Goal: Find contact information: Find contact information

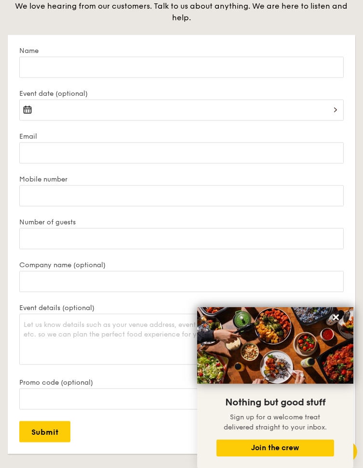
scroll to position [2184, 0]
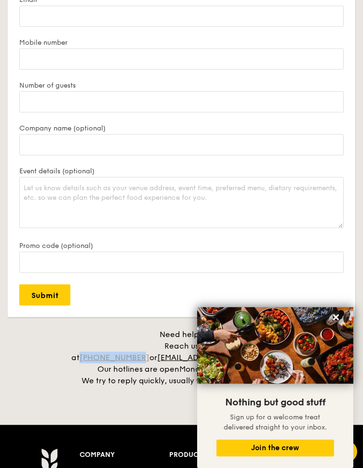
drag, startPoint x: 179, startPoint y: 189, endPoint x: 125, endPoint y: 187, distance: 54.5
click at [125, 329] on div "Need help? Reach us at [PHONE_NUMBER] or [EMAIL_ADDRESS][DOMAIN_NAME] . Our hot…" at bounding box center [181, 358] width 241 height 58
copy link "[PHONE_NUMBER]"
click at [343, 318] on button at bounding box center [335, 317] width 15 height 15
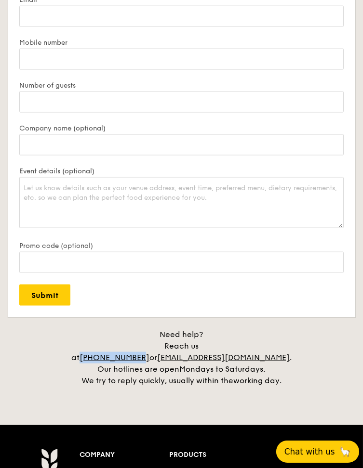
click at [293, 448] on span "Chat with us" at bounding box center [309, 452] width 51 height 10
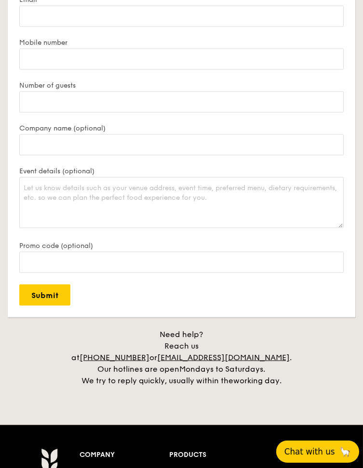
scroll to position [2184, 0]
click at [321, 443] on button "Chat with us 🦙" at bounding box center [317, 452] width 83 height 22
